Goal: Task Accomplishment & Management: Manage account settings

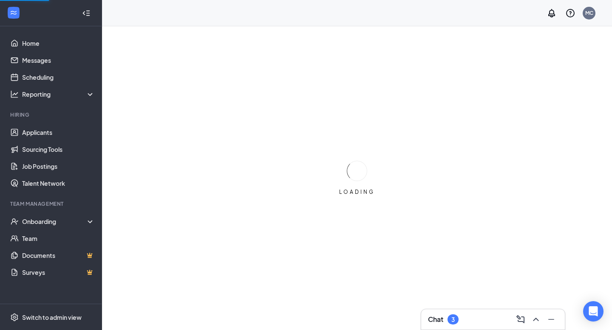
click at [476, 316] on div "Chat 3" at bounding box center [493, 320] width 130 height 14
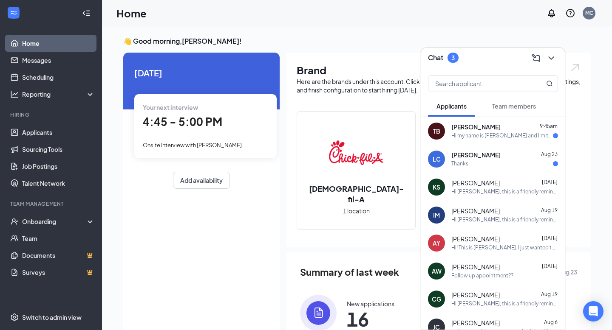
click at [500, 130] on div "[PERSON_NAME] 9:45am" at bounding box center [504, 127] width 107 height 8
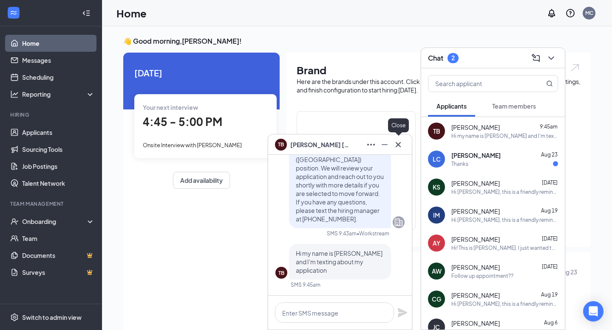
click at [400, 148] on icon "Cross" at bounding box center [398, 145] width 10 height 10
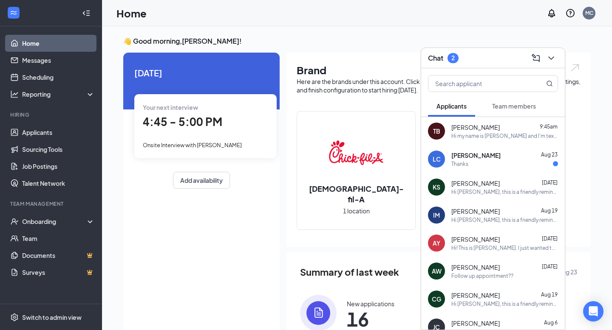
click at [460, 161] on div "Thanks" at bounding box center [459, 164] width 17 height 7
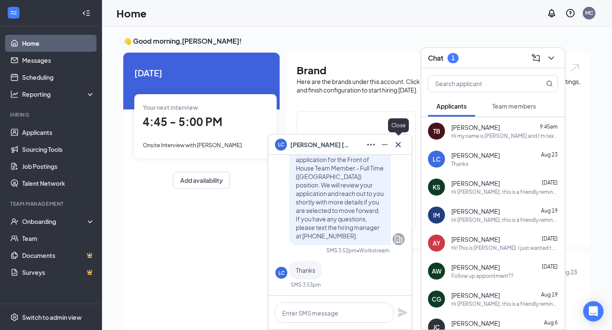
click at [398, 146] on icon "Cross" at bounding box center [398, 145] width 10 height 10
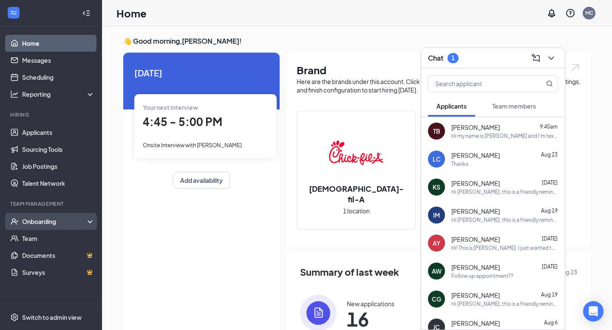
click at [42, 224] on div "Onboarding" at bounding box center [54, 221] width 65 height 8
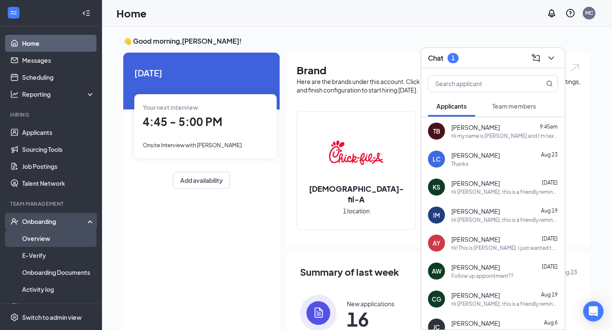
click at [39, 240] on link "Overview" at bounding box center [58, 238] width 73 height 17
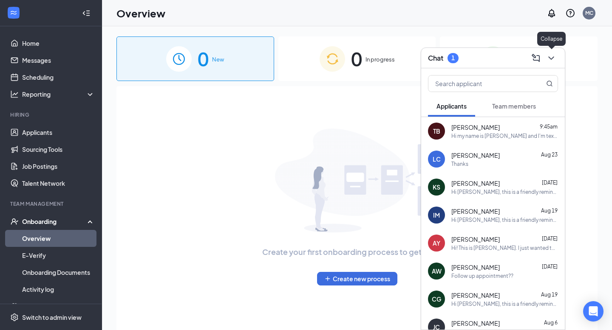
click at [549, 58] on icon "ChevronDown" at bounding box center [551, 58] width 10 height 10
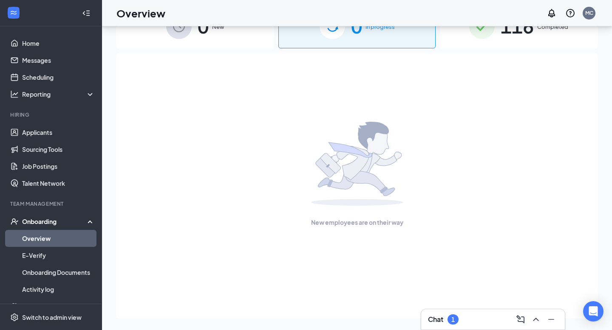
scroll to position [38, 0]
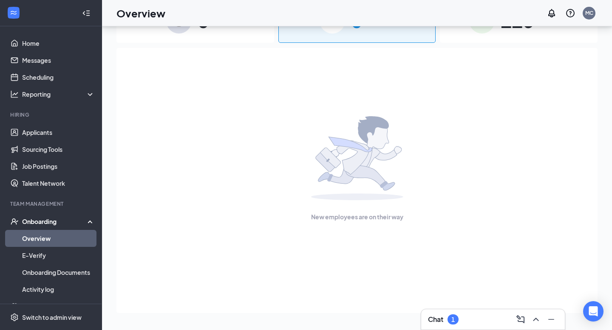
click at [480, 318] on div "Chat 1" at bounding box center [493, 320] width 130 height 14
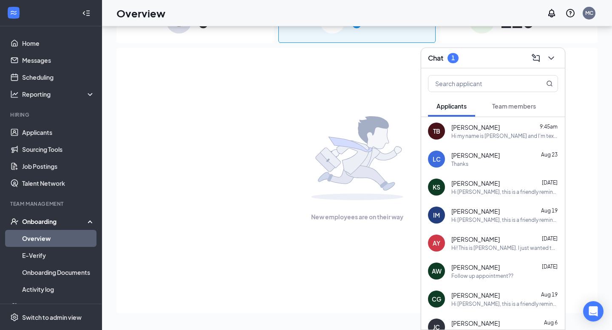
click at [503, 99] on button "Team members" at bounding box center [513, 106] width 61 height 21
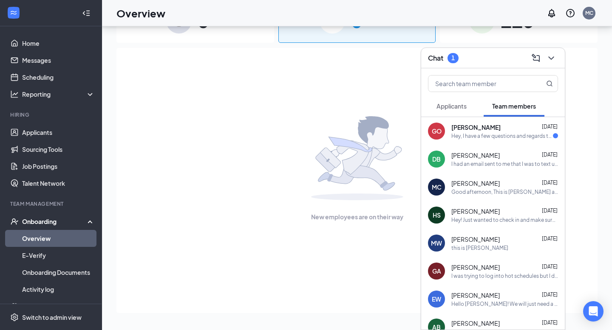
click at [499, 120] on div "GO [PERSON_NAME] [DATE] Hey, I have a few questions and regards to the schedule…" at bounding box center [493, 131] width 144 height 28
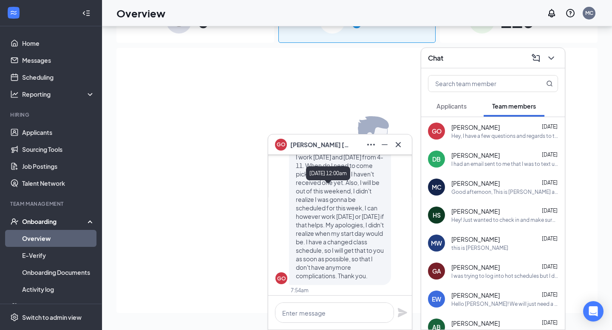
scroll to position [0, 0]
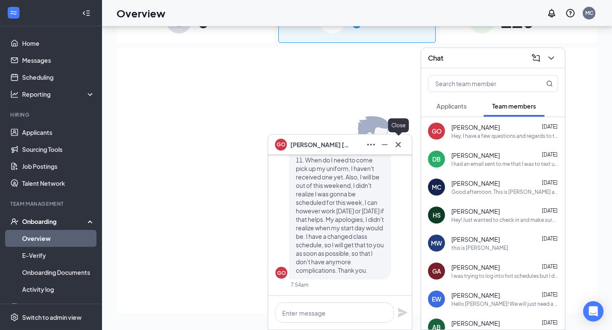
click at [397, 140] on icon "Cross" at bounding box center [398, 145] width 10 height 10
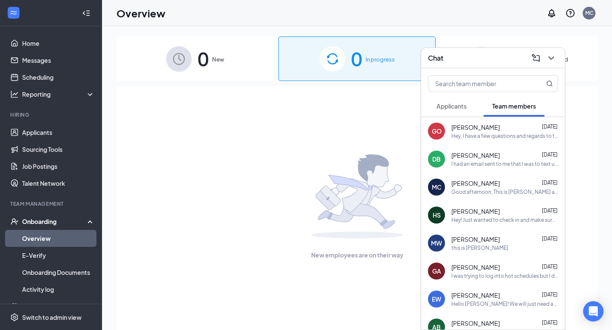
click at [556, 59] on button at bounding box center [551, 58] width 14 height 14
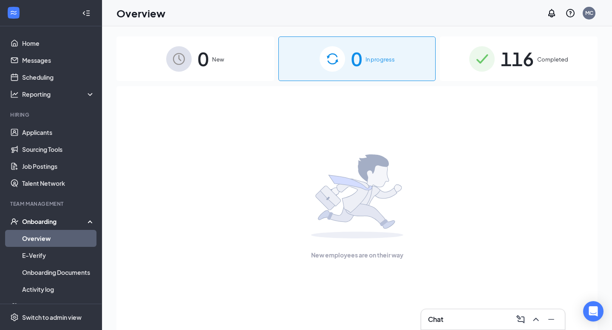
click at [517, 62] on span "116" at bounding box center [516, 58] width 33 height 29
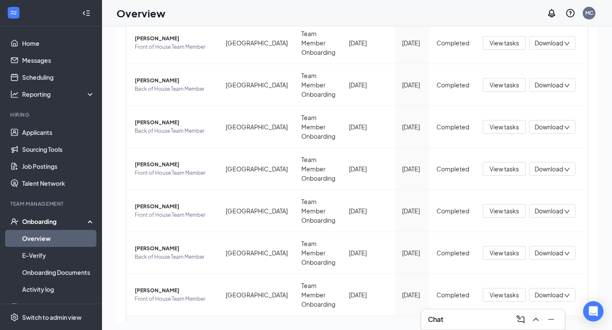
scroll to position [38, 0]
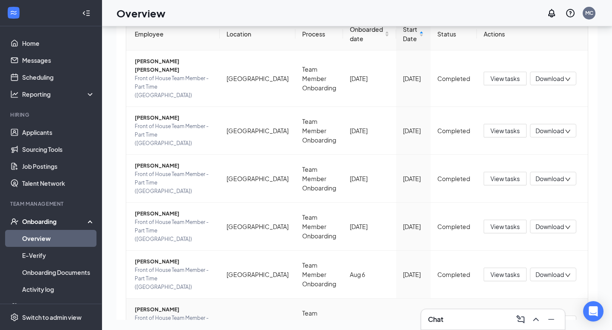
scroll to position [88, 0]
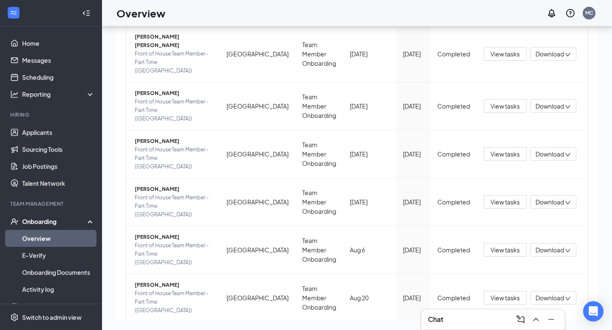
click at [498, 330] on link "11" at bounding box center [496, 336] width 13 height 13
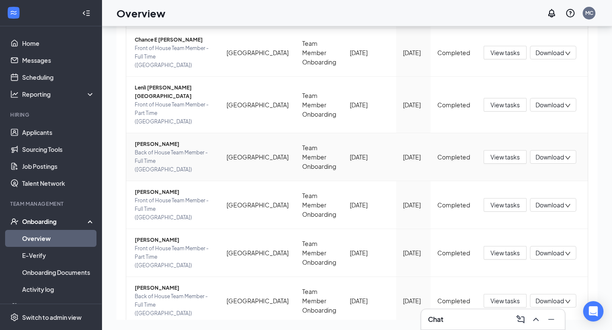
scroll to position [246, 0]
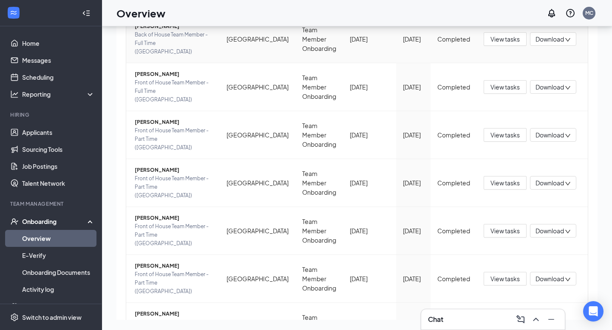
scroll to position [246, 0]
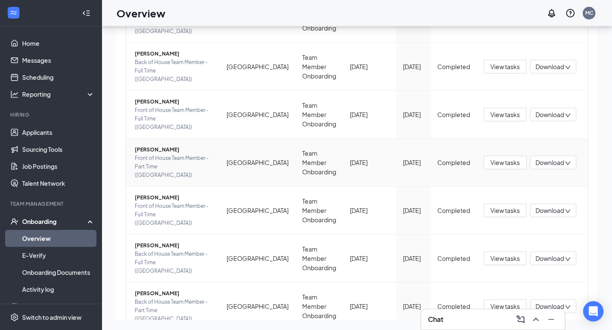
scroll to position [246, 0]
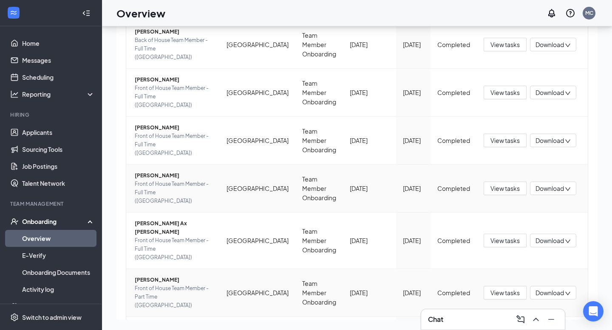
scroll to position [246, 0]
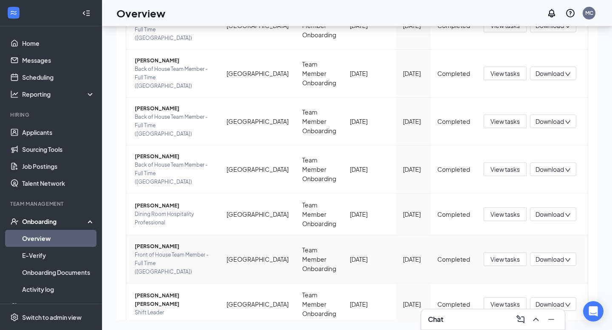
scroll to position [209, 0]
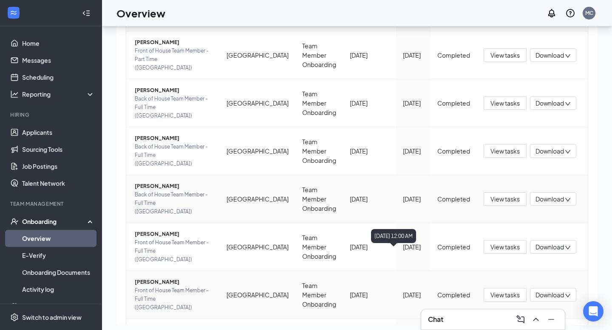
scroll to position [90, 0]
